Goal: Book appointment/travel/reservation

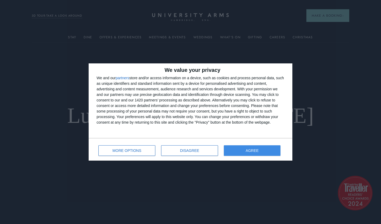
click at [240, 154] on button "AGREE" at bounding box center [252, 151] width 57 height 11
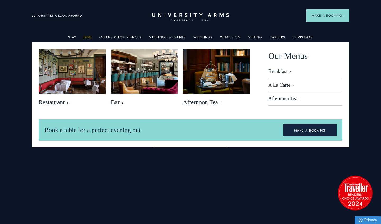
click at [89, 37] on link "Dine" at bounding box center [88, 38] width 8 height 7
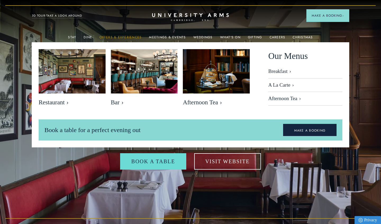
click at [120, 37] on link "Offers & Experiences" at bounding box center [121, 38] width 42 height 7
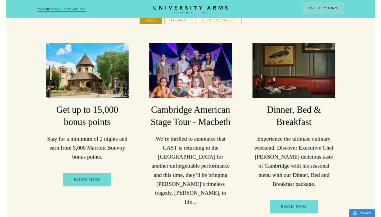
scroll to position [97, 0]
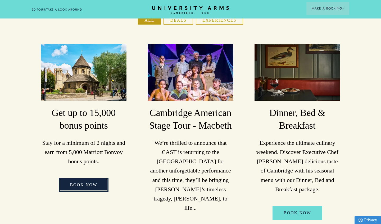
click at [87, 178] on link "Book Now" at bounding box center [84, 185] width 50 height 14
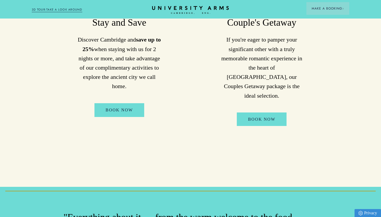
scroll to position [399, 0]
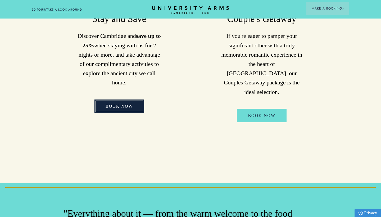
click at [129, 100] on link "Book Now" at bounding box center [120, 107] width 50 height 14
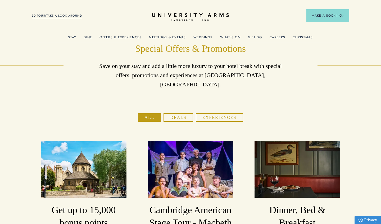
scroll to position [0, 0]
click at [131, 38] on link "Offers & Experiences" at bounding box center [121, 38] width 42 height 7
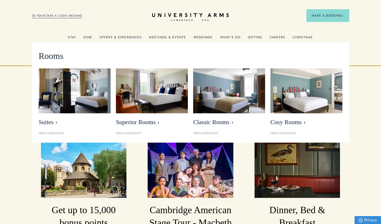
click at [74, 37] on link "Stay" at bounding box center [72, 38] width 8 height 7
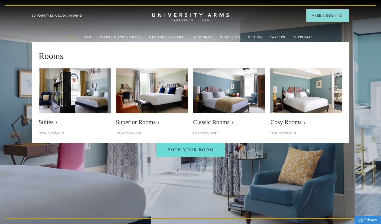
click at [74, 37] on link "Stay" at bounding box center [72, 38] width 8 height 7
click at [66, 17] on link "3D TOUR:TAKE A LOOK AROUND" at bounding box center [57, 16] width 51 height 5
